Goal: Transaction & Acquisition: Purchase product/service

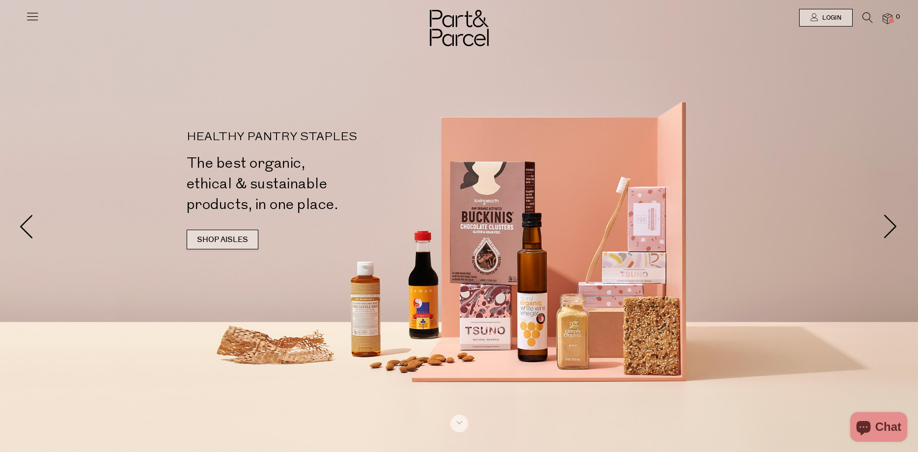
click at [229, 237] on link "SHOP AISLES" at bounding box center [223, 239] width 72 height 20
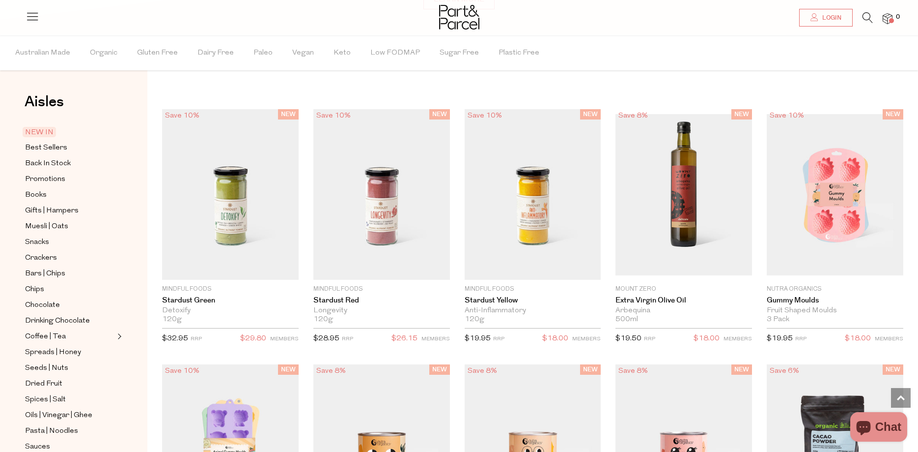
scroll to position [841, 0]
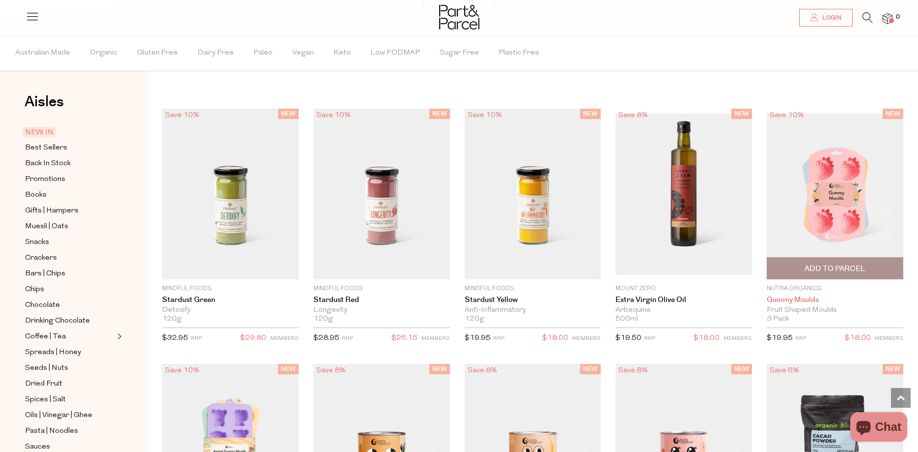
click at [798, 299] on link "Gummy Moulds" at bounding box center [835, 299] width 137 height 9
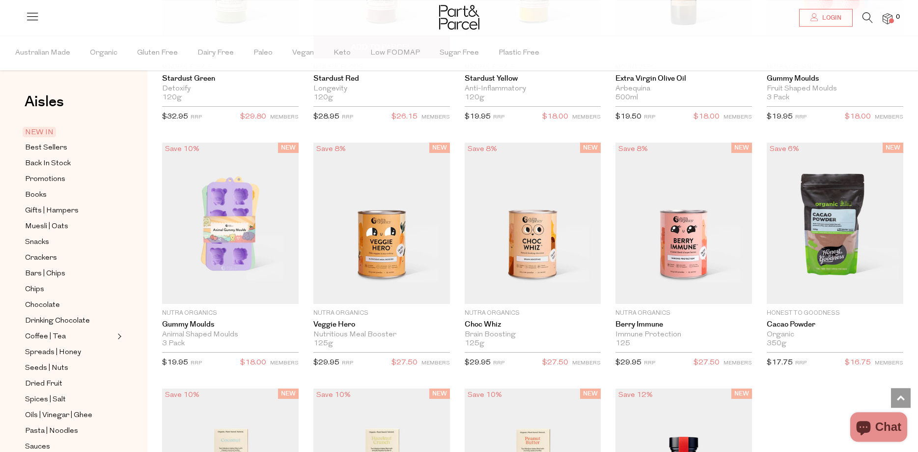
scroll to position [1091, 0]
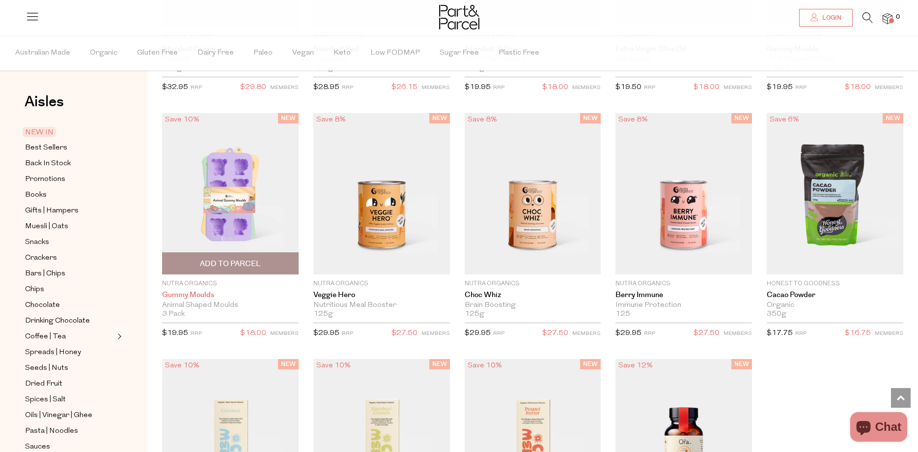
click at [201, 291] on link "Gummy Moulds" at bounding box center [230, 294] width 137 height 9
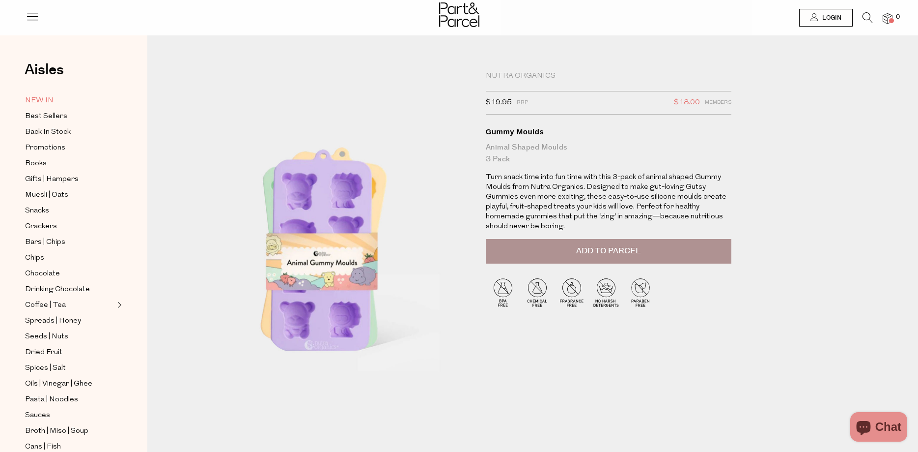
click at [35, 98] on span "NEW IN" at bounding box center [39, 101] width 28 height 12
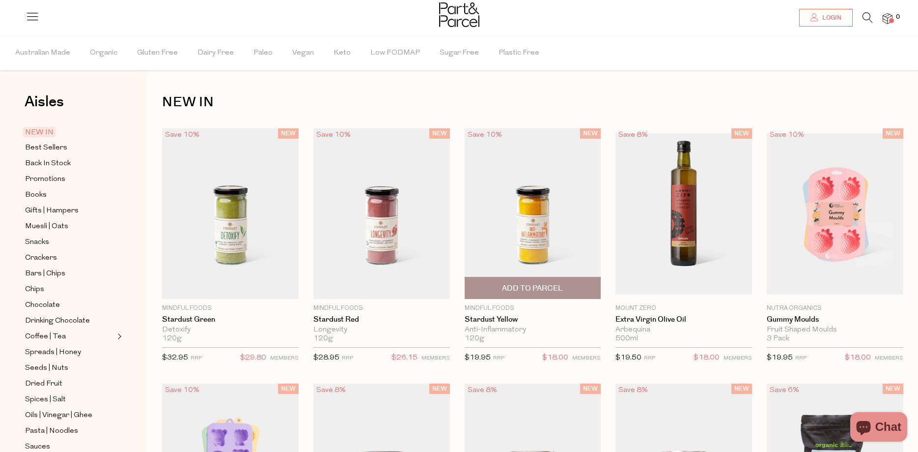
scroll to position [200, 0]
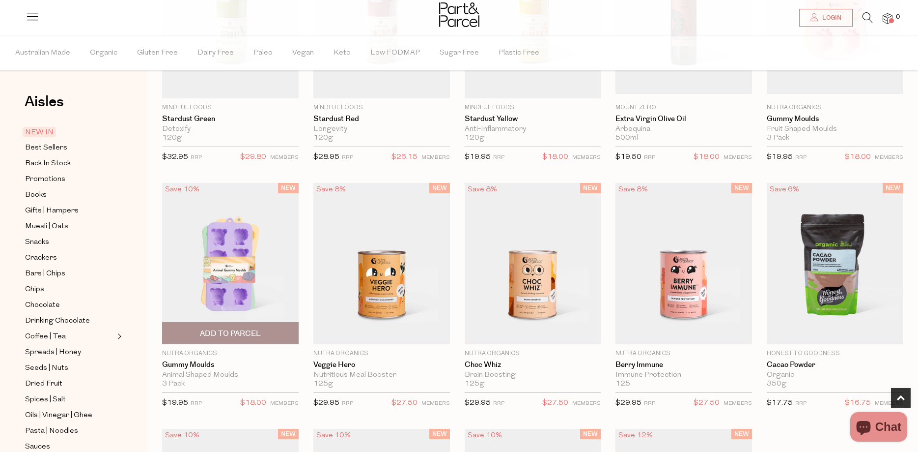
click at [189, 187] on div "Save 10%" at bounding box center [182, 189] width 40 height 13
click at [219, 330] on span "Add To Parcel" at bounding box center [230, 333] width 61 height 10
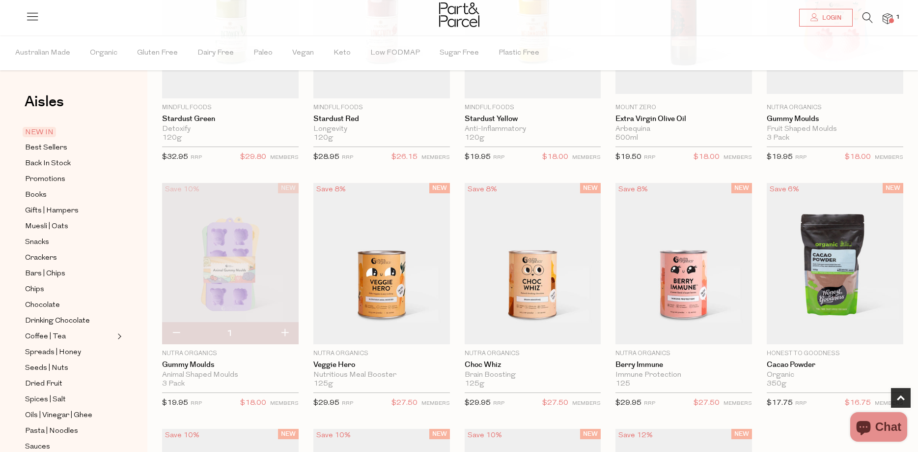
click at [891, 17] on img at bounding box center [888, 18] width 10 height 11
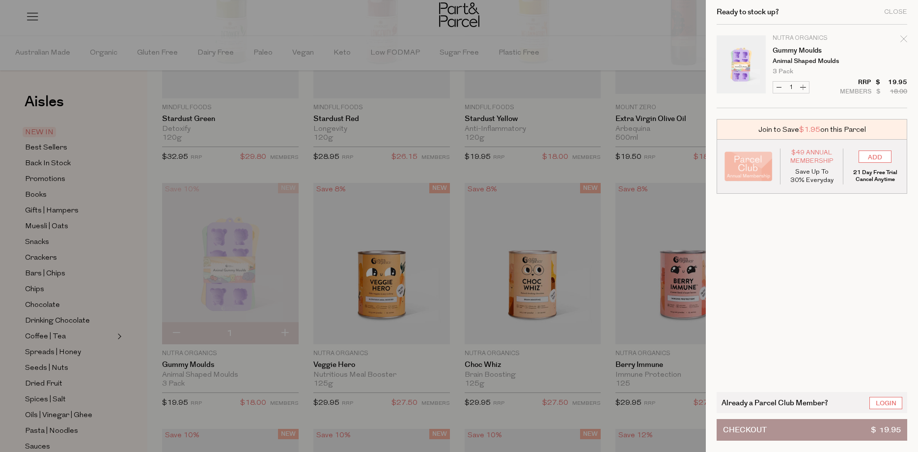
click at [897, 7] on div "Ready to stock up? Close" at bounding box center [812, 12] width 191 height 25
click at [897, 12] on div "Close" at bounding box center [895, 12] width 23 height 6
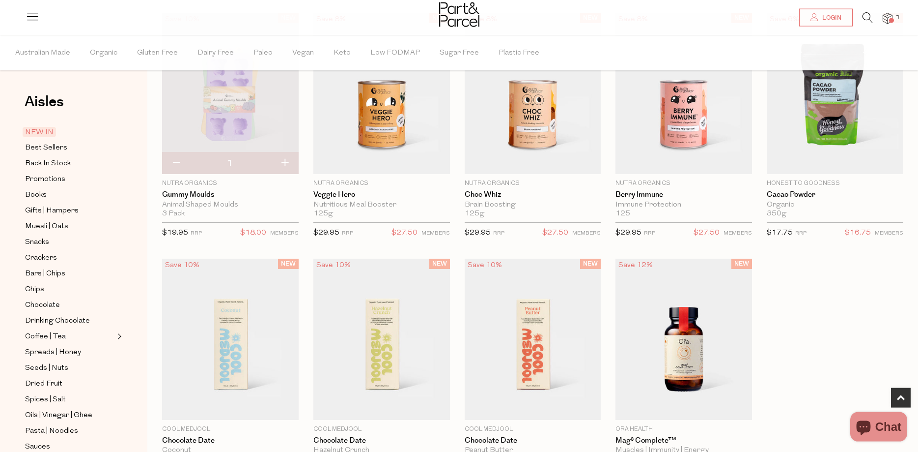
scroll to position [451, 0]
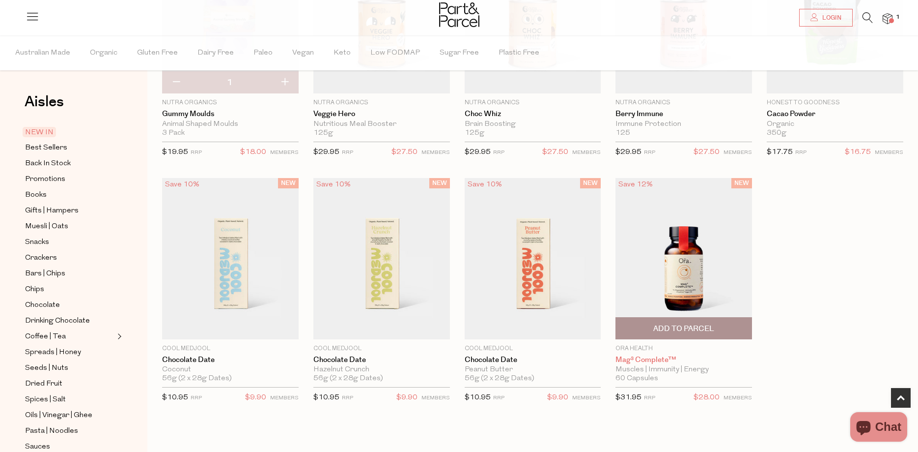
click at [655, 359] on link "Mag³ Complete™" at bounding box center [684, 359] width 137 height 9
